Goal: Information Seeking & Learning: Learn about a topic

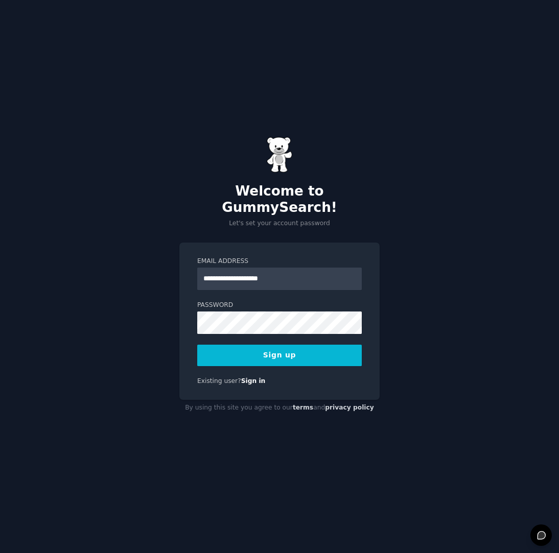
type input "**********"
click at [279, 345] on button "Sign up" at bounding box center [279, 355] width 164 height 21
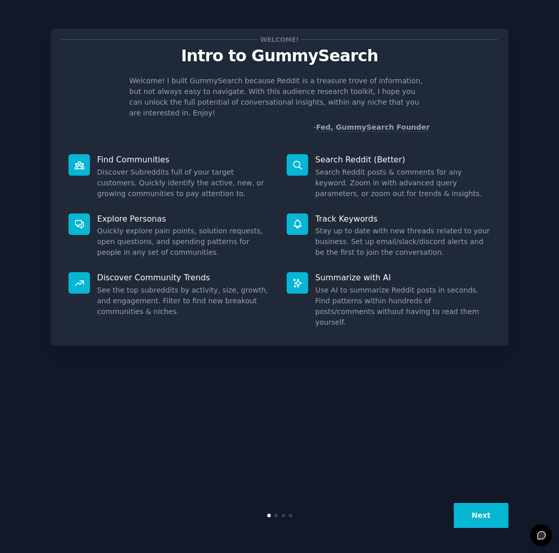
click at [488, 518] on button "Next" at bounding box center [480, 515] width 55 height 25
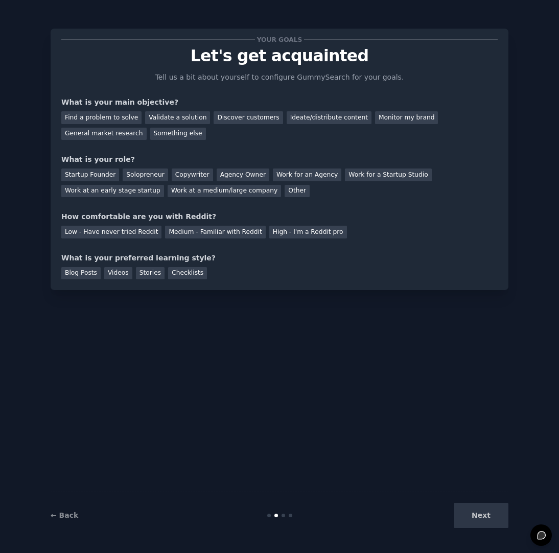
click at [488, 518] on div "Next" at bounding box center [431, 515] width 153 height 25
click at [485, 517] on div "Next" at bounding box center [431, 515] width 153 height 25
click at [105, 120] on div "Find a problem to solve" at bounding box center [101, 117] width 80 height 13
click at [221, 118] on div "Discover customers" at bounding box center [247, 117] width 69 height 13
click at [111, 112] on div "Find a problem to solve" at bounding box center [101, 117] width 80 height 13
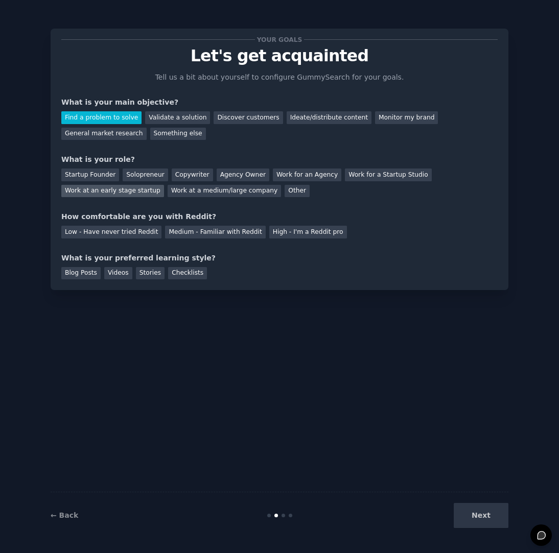
click at [164, 185] on div "Work at an early stage startup" at bounding box center [112, 191] width 103 height 13
click at [199, 234] on div "Medium - Familiar with Reddit" at bounding box center [215, 232] width 100 height 13
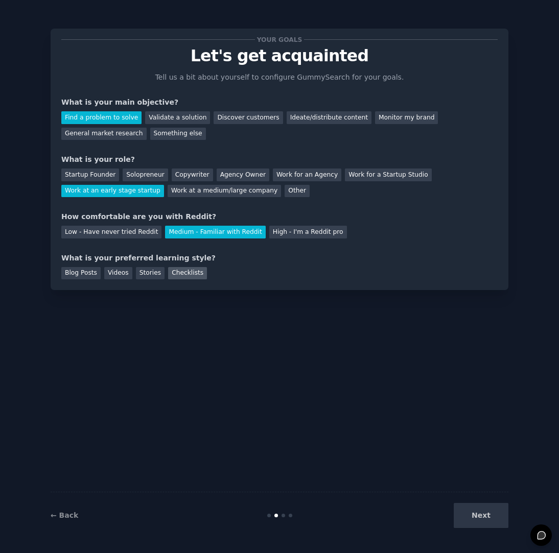
click at [175, 272] on div "Checklists" at bounding box center [187, 273] width 39 height 13
click at [479, 515] on button "Next" at bounding box center [480, 515] width 55 height 25
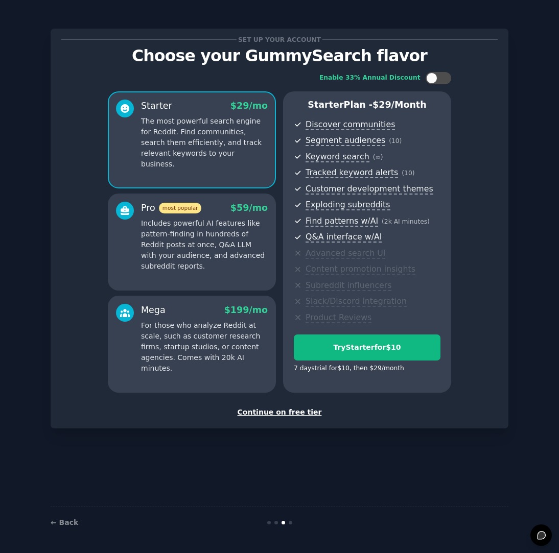
click at [296, 411] on div "Continue on free tier" at bounding box center [279, 412] width 436 height 11
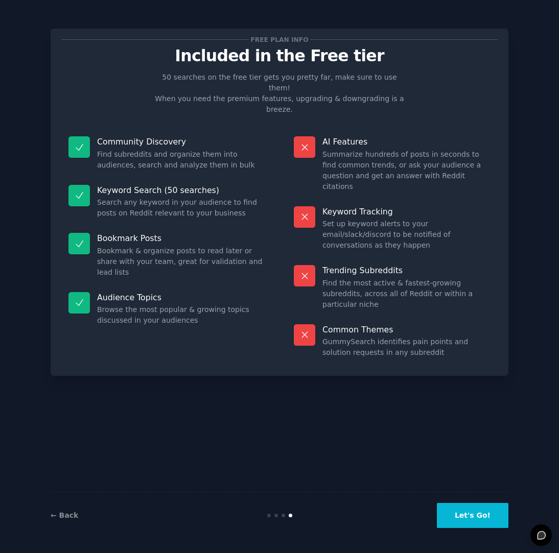
click at [485, 516] on button "Let's Go!" at bounding box center [472, 515] width 71 height 25
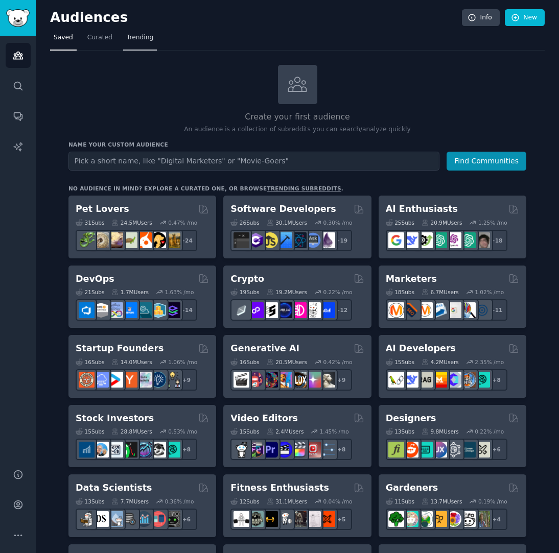
click at [132, 37] on span "Trending" at bounding box center [140, 37] width 27 height 9
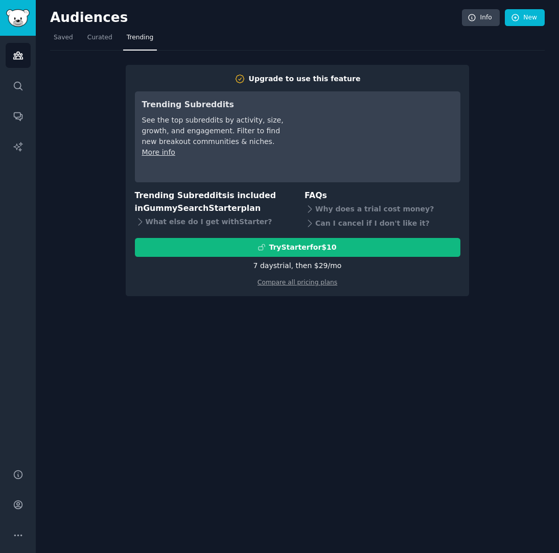
click at [516, 94] on div "Upgrade to use this feature Trending Subreddits See the top subreddits by activ…" at bounding box center [297, 174] width 494 height 246
click at [63, 35] on span "Saved" at bounding box center [63, 37] width 19 height 9
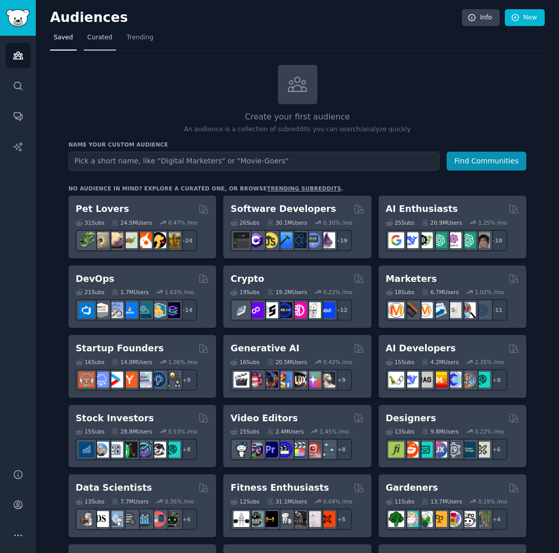
click at [96, 39] on span "Curated" at bounding box center [99, 37] width 25 height 9
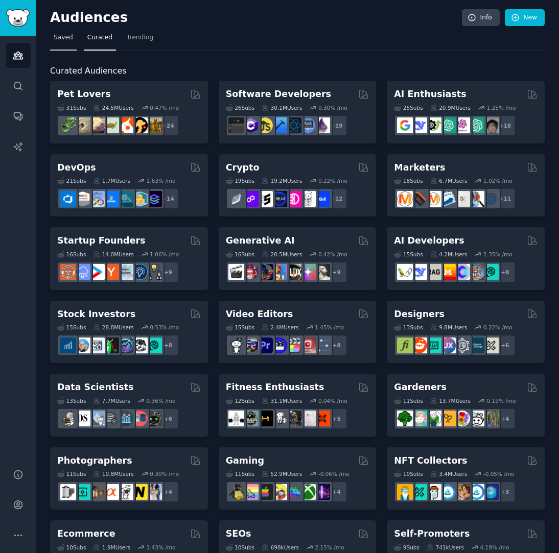
click at [64, 35] on span "Saved" at bounding box center [63, 37] width 19 height 9
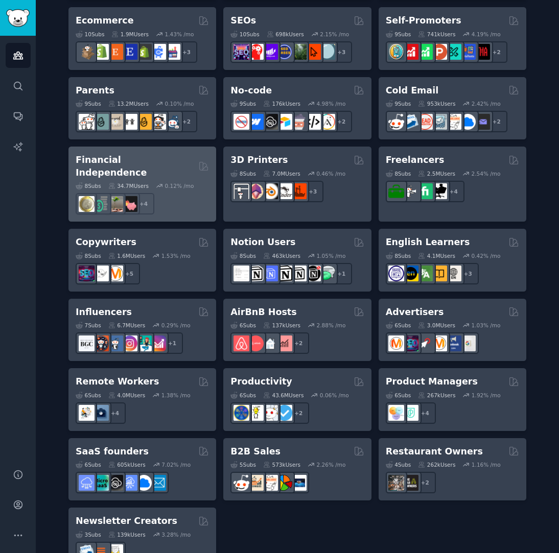
scroll to position [625, 0]
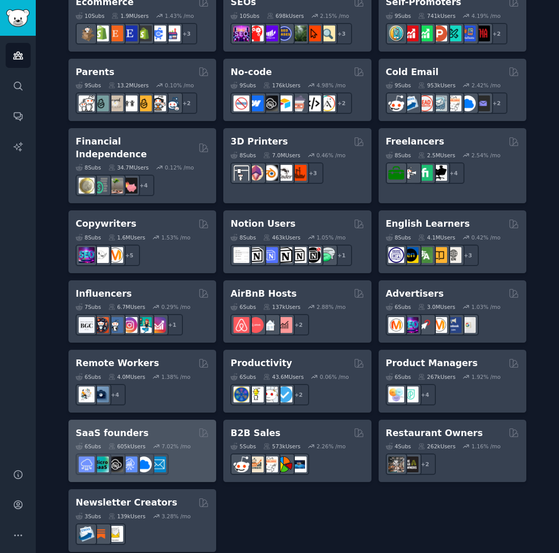
click at [152, 427] on div "SaaS founders" at bounding box center [142, 433] width 133 height 13
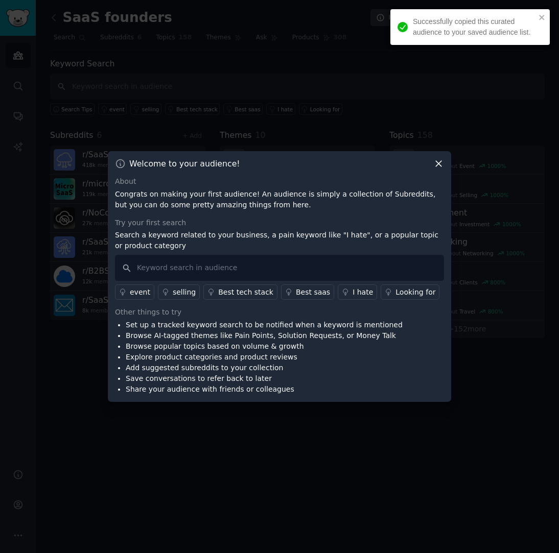
click at [434, 163] on icon at bounding box center [438, 163] width 11 height 11
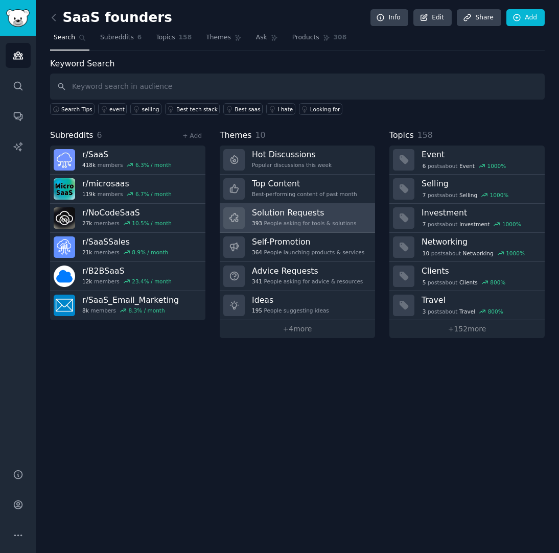
click at [290, 217] on h3 "Solution Requests" at bounding box center [304, 212] width 104 height 11
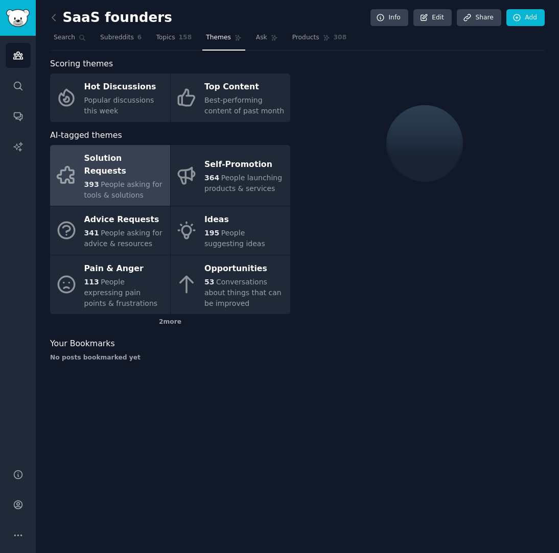
click at [104, 180] on span "People asking for tools & solutions" at bounding box center [123, 189] width 78 height 19
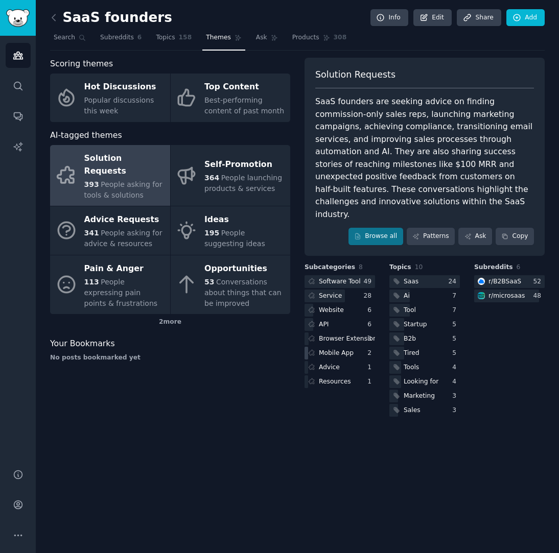
click at [341, 349] on div "Mobile App" at bounding box center [336, 353] width 35 height 9
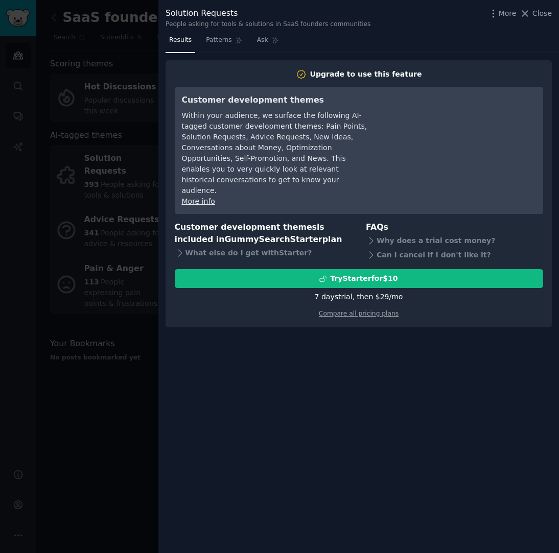
click at [535, 17] on span "Close" at bounding box center [541, 13] width 19 height 11
click at [536, 16] on link "Add" at bounding box center [525, 17] width 38 height 17
